Goal: Check status

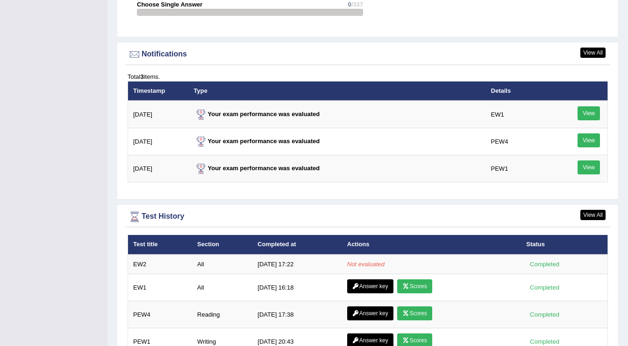
scroll to position [1150, 0]
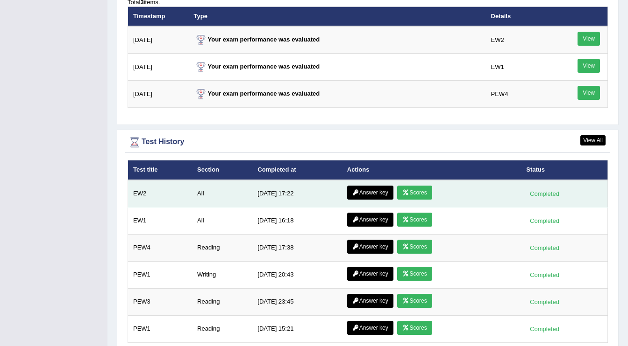
click at [426, 189] on link "Scores" at bounding box center [414, 193] width 35 height 14
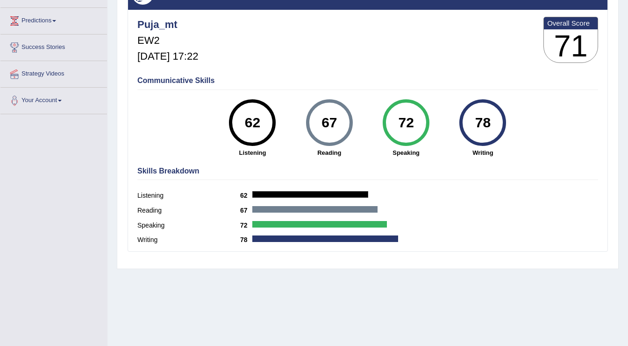
scroll to position [120, 0]
